Goal: Check status: Check status

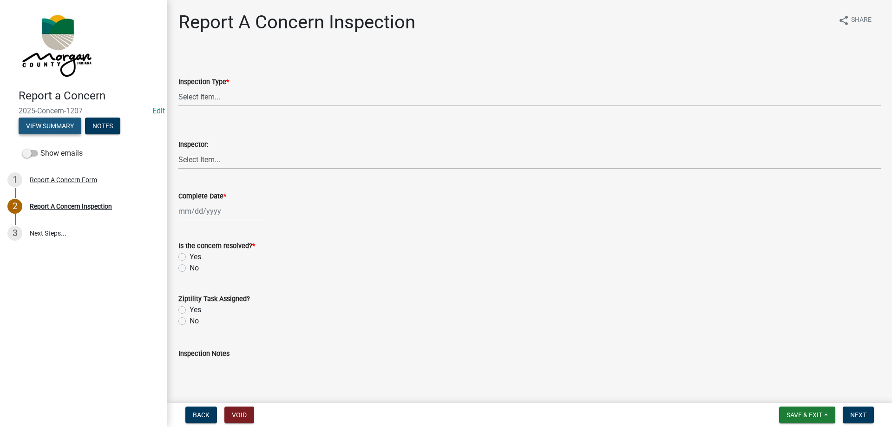
click at [46, 121] on button "View Summary" at bounding box center [50, 126] width 63 height 17
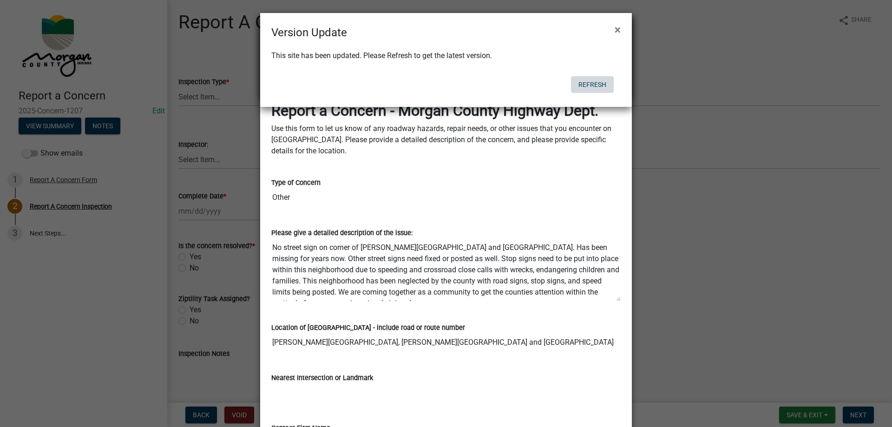
click at [603, 81] on button "Refresh" at bounding box center [592, 84] width 43 height 17
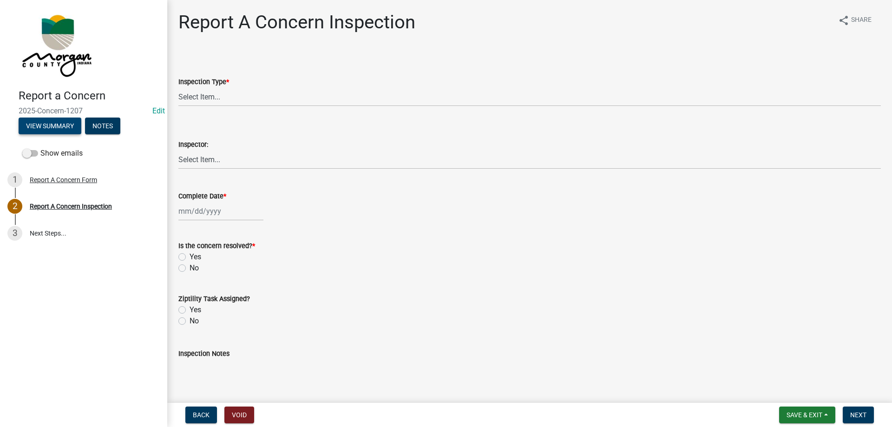
click at [47, 125] on button "View Summary" at bounding box center [50, 126] width 63 height 17
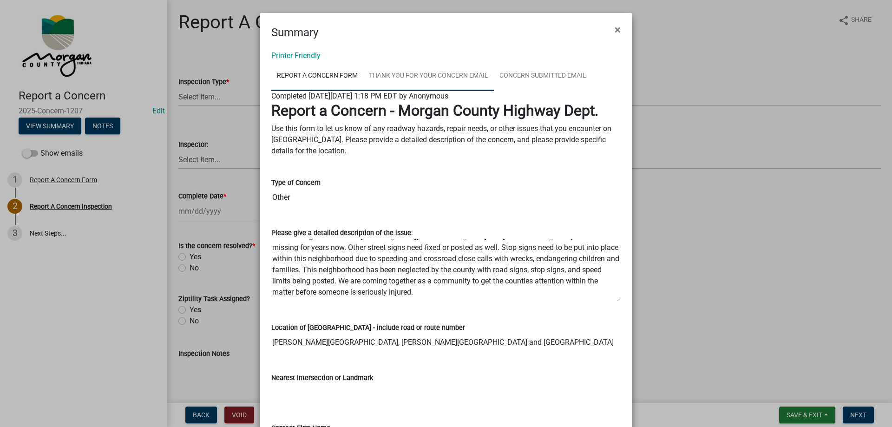
click at [443, 72] on link "Thank You for Your Concern Email" at bounding box center [428, 76] width 131 height 30
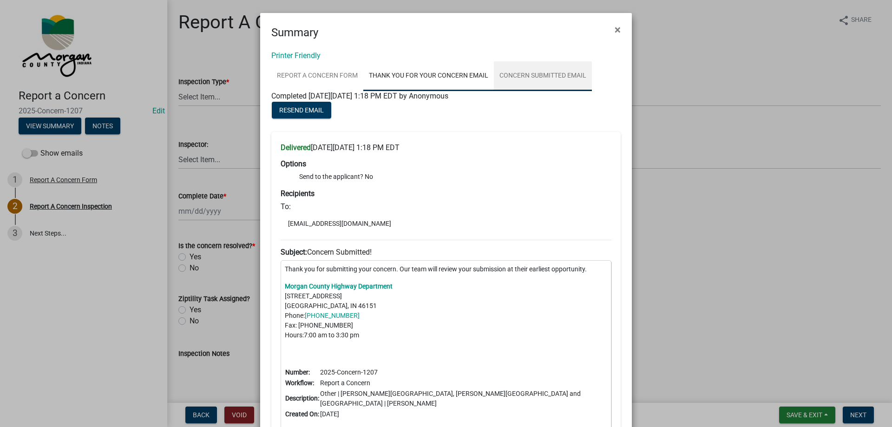
click at [516, 75] on link "Concern Submitted Email" at bounding box center [543, 76] width 98 height 30
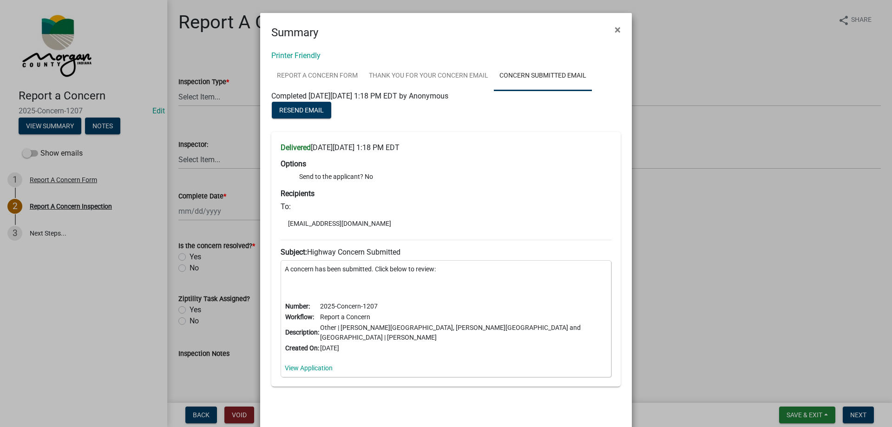
click at [148, 26] on ngb-modal-window "Summary × Printer Friendly Report A Concern Form Thank You for Your Concern Ema…" at bounding box center [446, 213] width 892 height 427
